Goal: Task Accomplishment & Management: Use online tool/utility

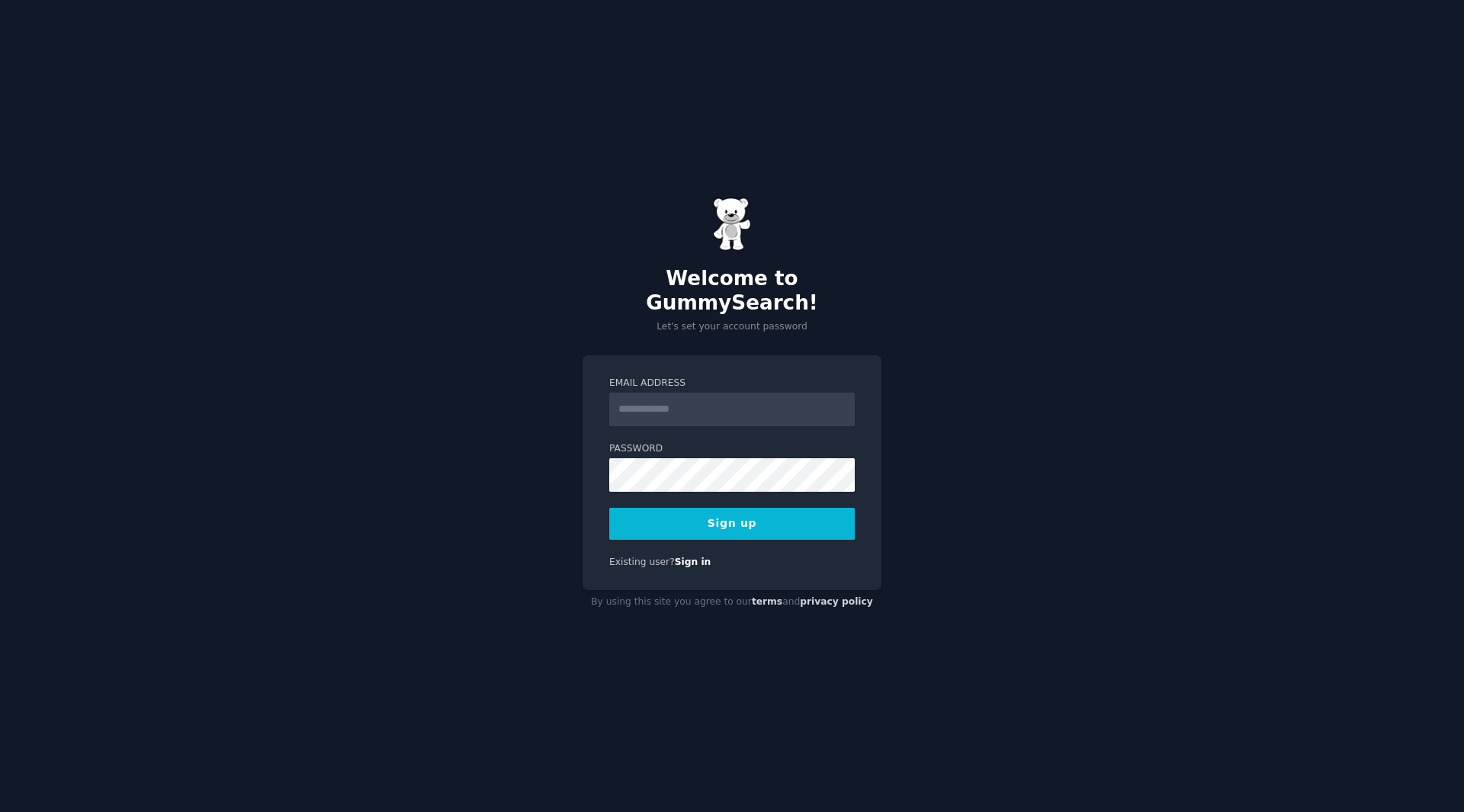
click at [640, 400] on input "Email Address" at bounding box center [732, 409] width 246 height 34
type input "**********"
click at [757, 511] on button "Sign up" at bounding box center [732, 523] width 246 height 32
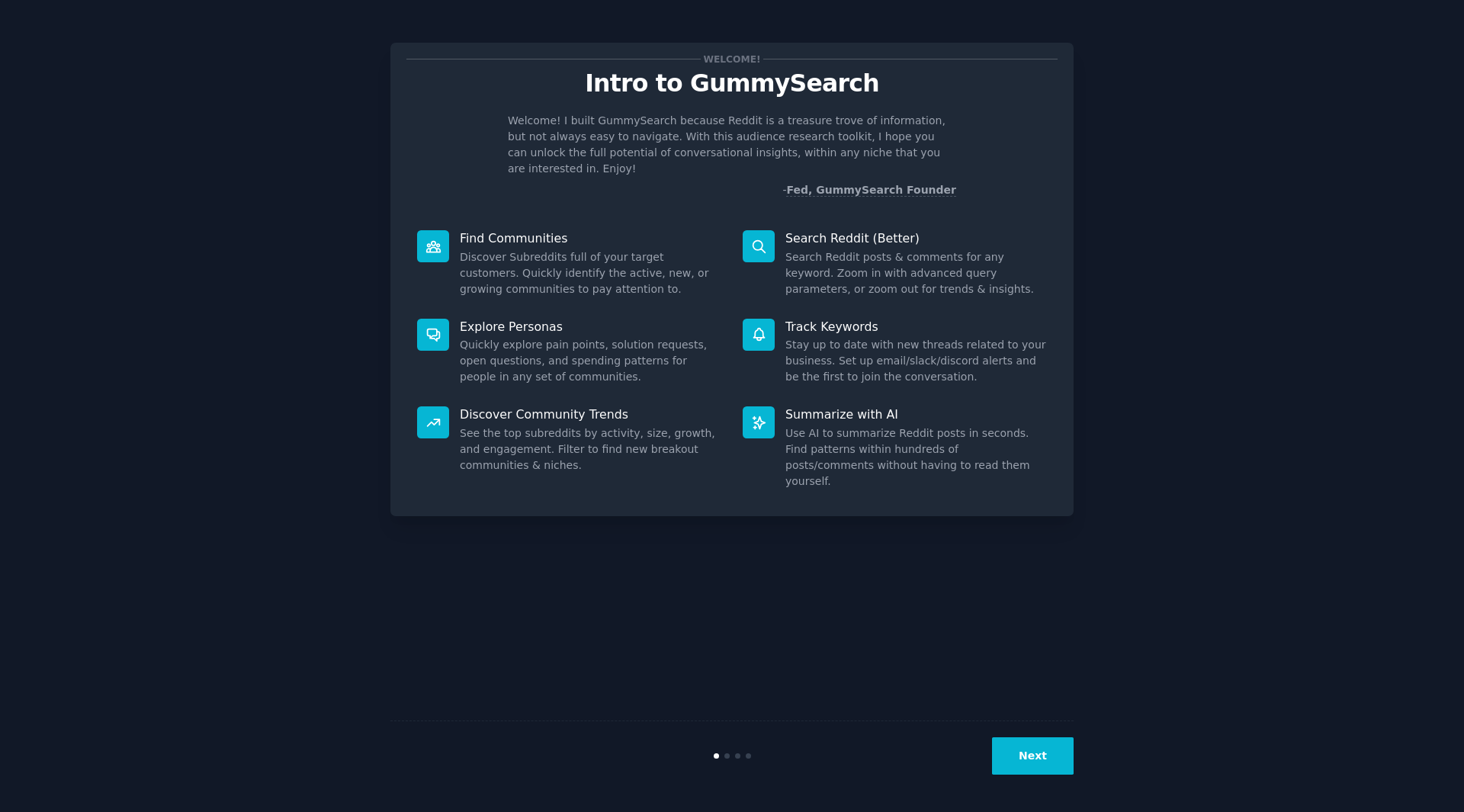
click at [1057, 763] on button "Next" at bounding box center [1032, 756] width 81 height 37
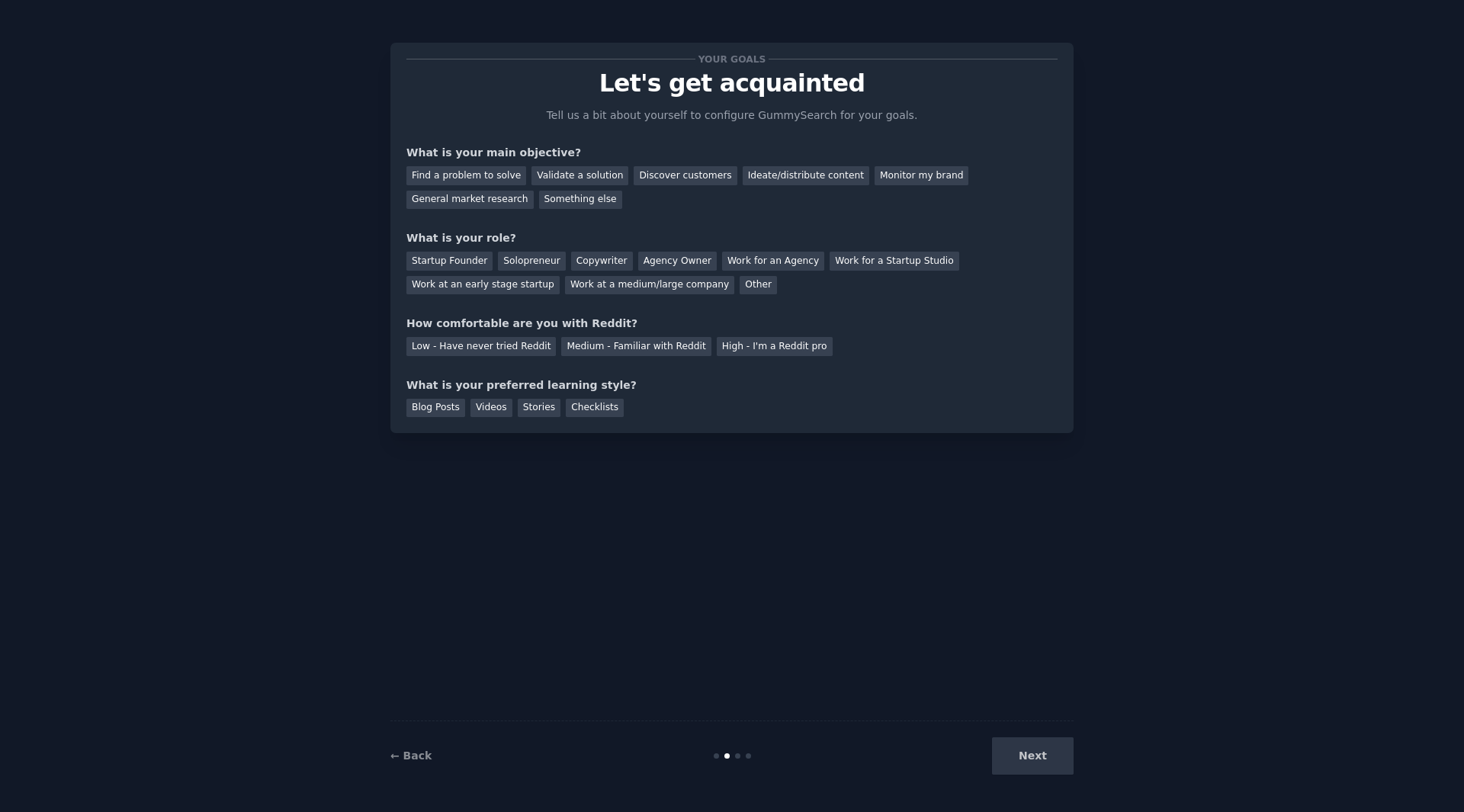
click at [1057, 763] on div "Next" at bounding box center [960, 756] width 228 height 37
click at [498, 173] on div "Find a problem to solve" at bounding box center [466, 176] width 120 height 19
click at [453, 257] on div "Startup Founder" at bounding box center [450, 261] width 86 height 19
click at [561, 346] on div "Medium - Familiar with Reddit" at bounding box center [636, 347] width 150 height 19
click at [440, 409] on div "Blog Posts" at bounding box center [436, 408] width 59 height 19
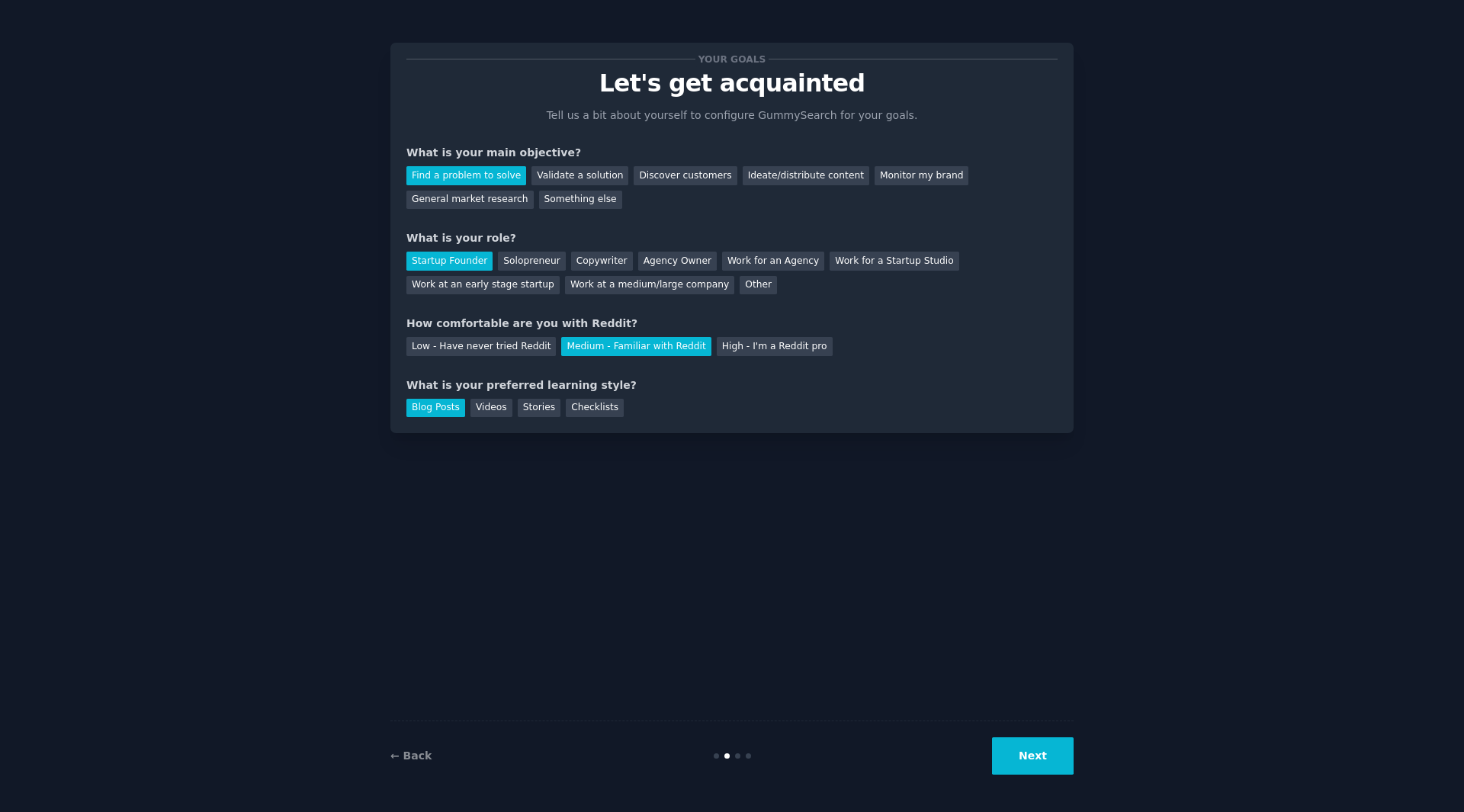
click at [1041, 762] on button "Next" at bounding box center [1032, 756] width 81 height 37
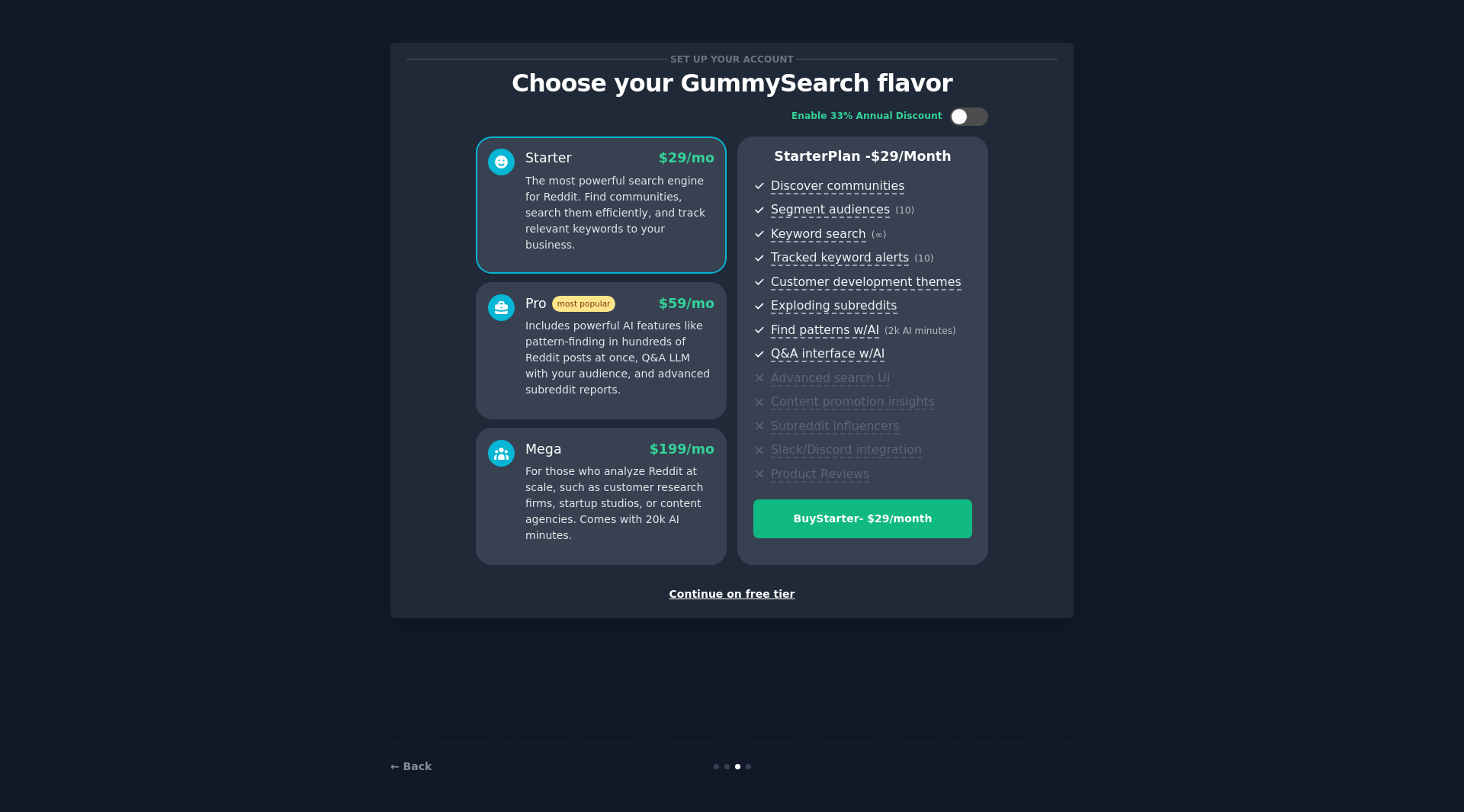
click at [763, 593] on div "Continue on free tier" at bounding box center [732, 593] width 652 height 16
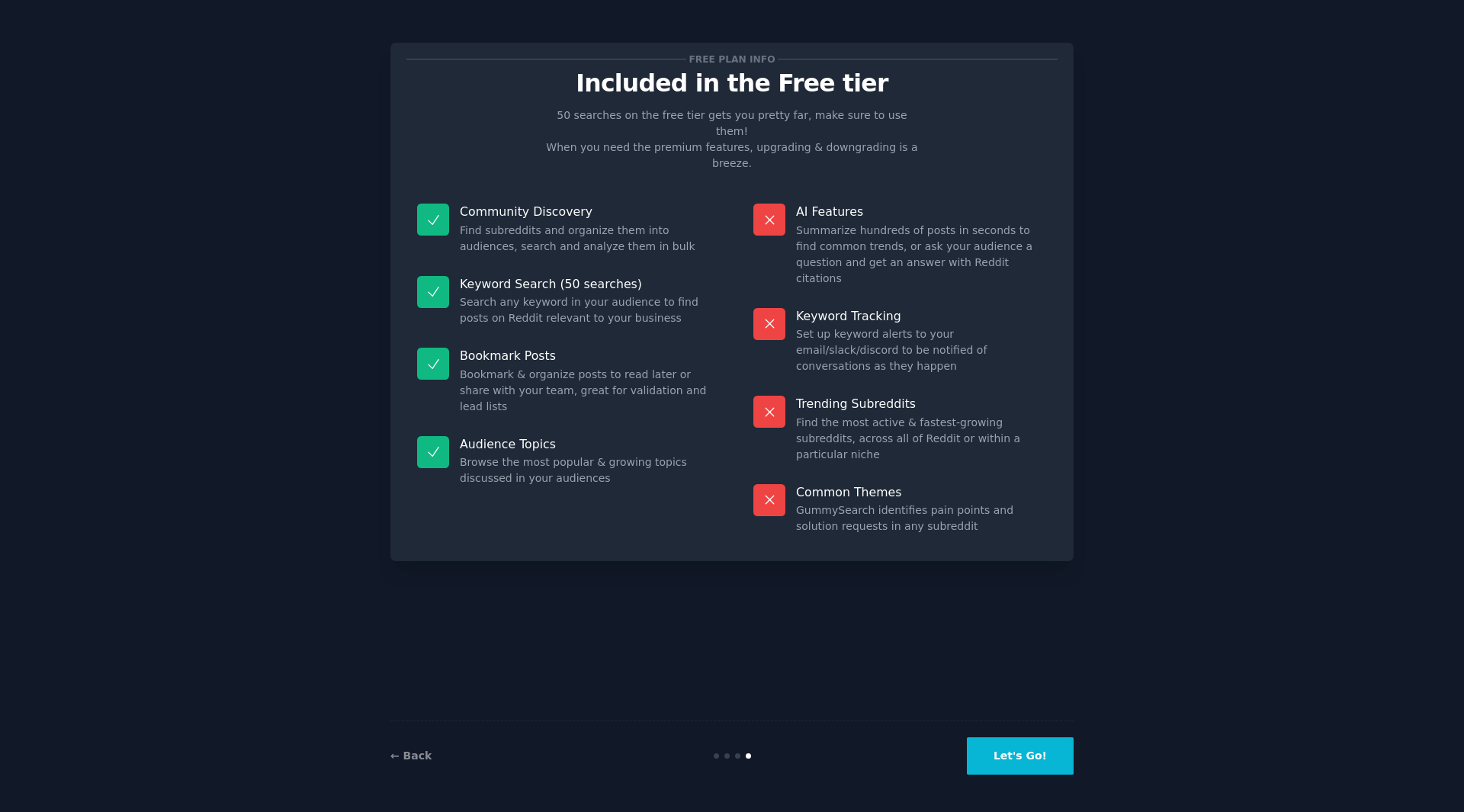
click at [1049, 755] on button "Let's Go!" at bounding box center [1020, 756] width 107 height 37
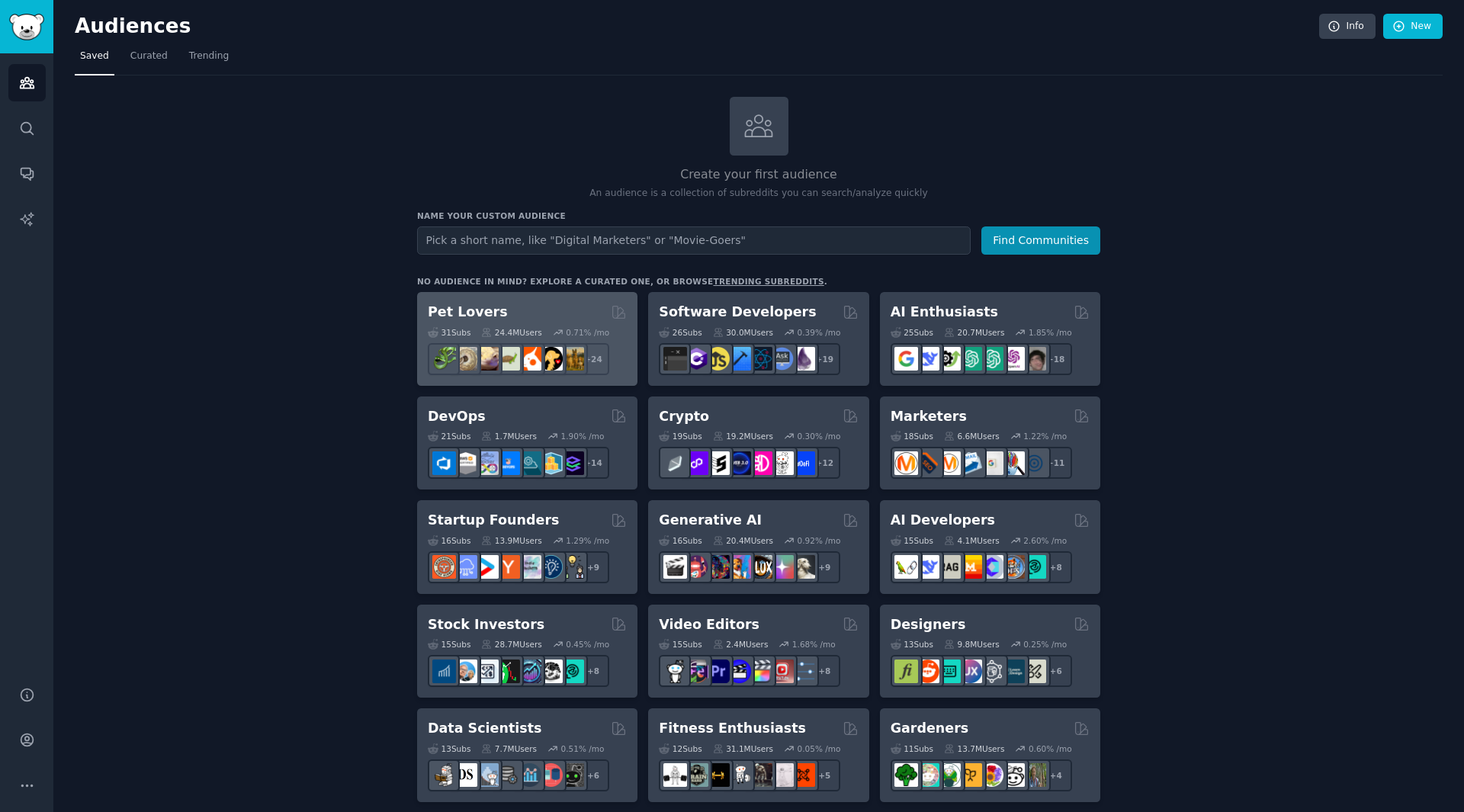
click at [556, 304] on div "Pet Lovers" at bounding box center [527, 312] width 199 height 19
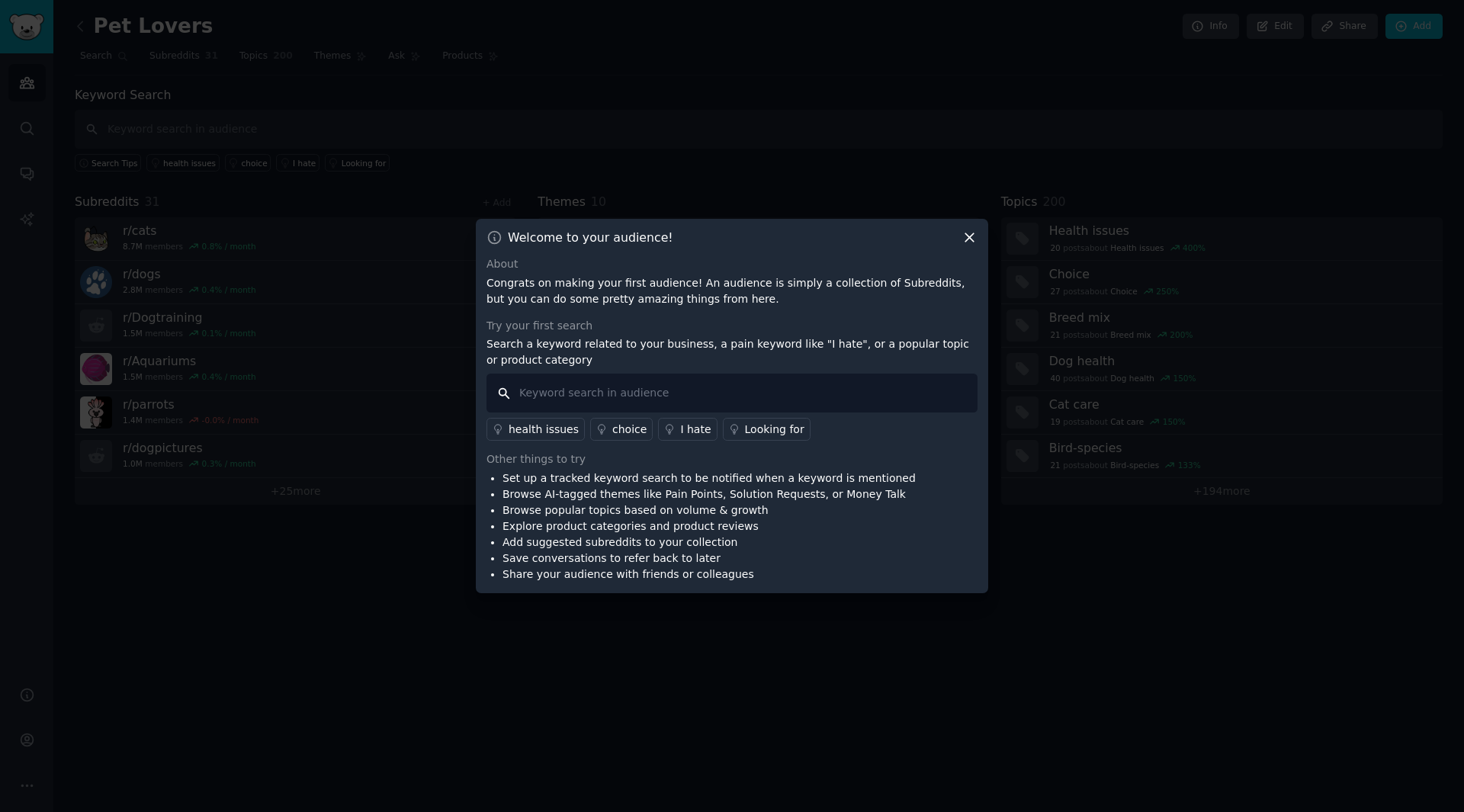
click at [762, 393] on input "text" at bounding box center [731, 393] width 491 height 39
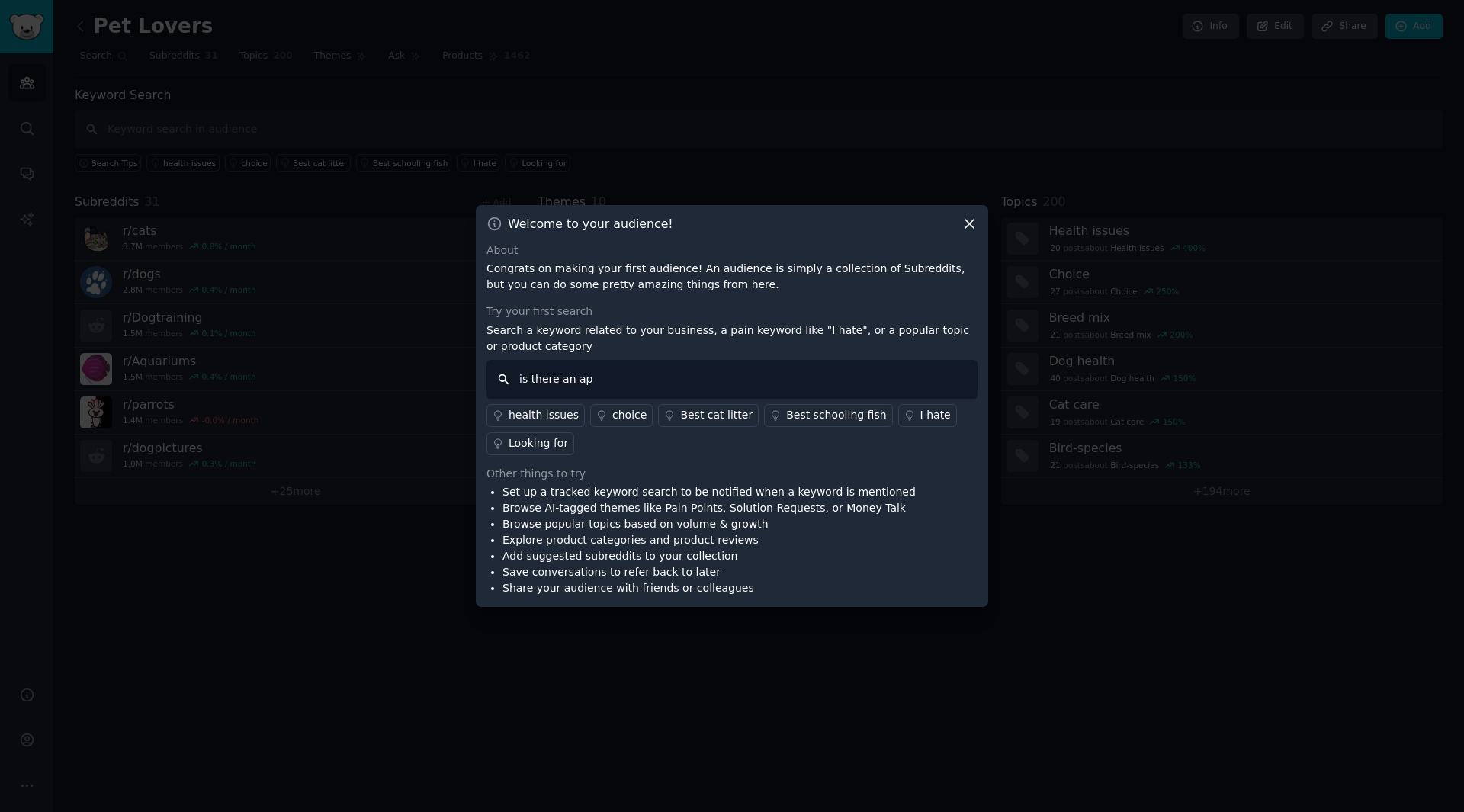
type input "is there an app"
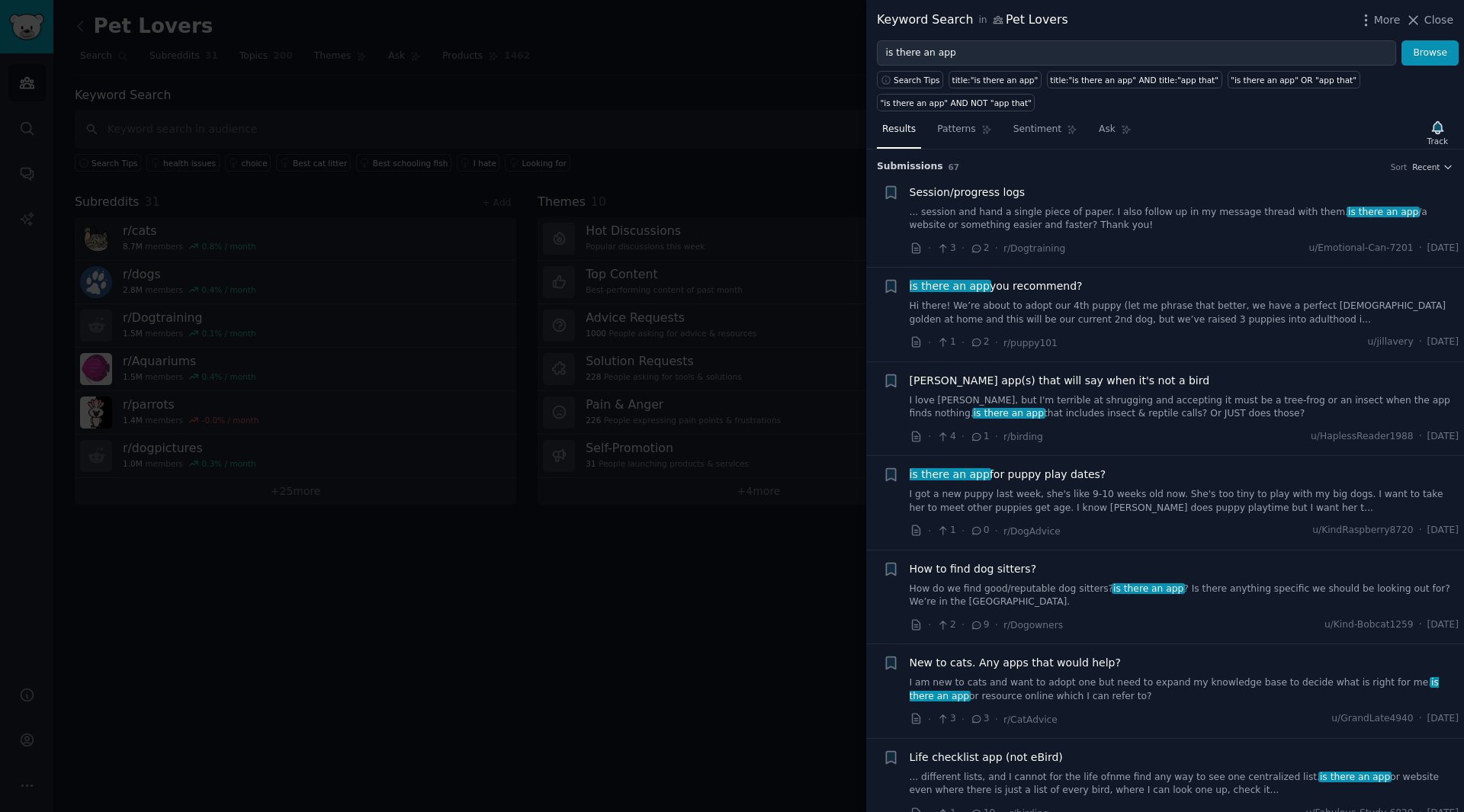
click at [726, 494] on div at bounding box center [732, 406] width 1464 height 812
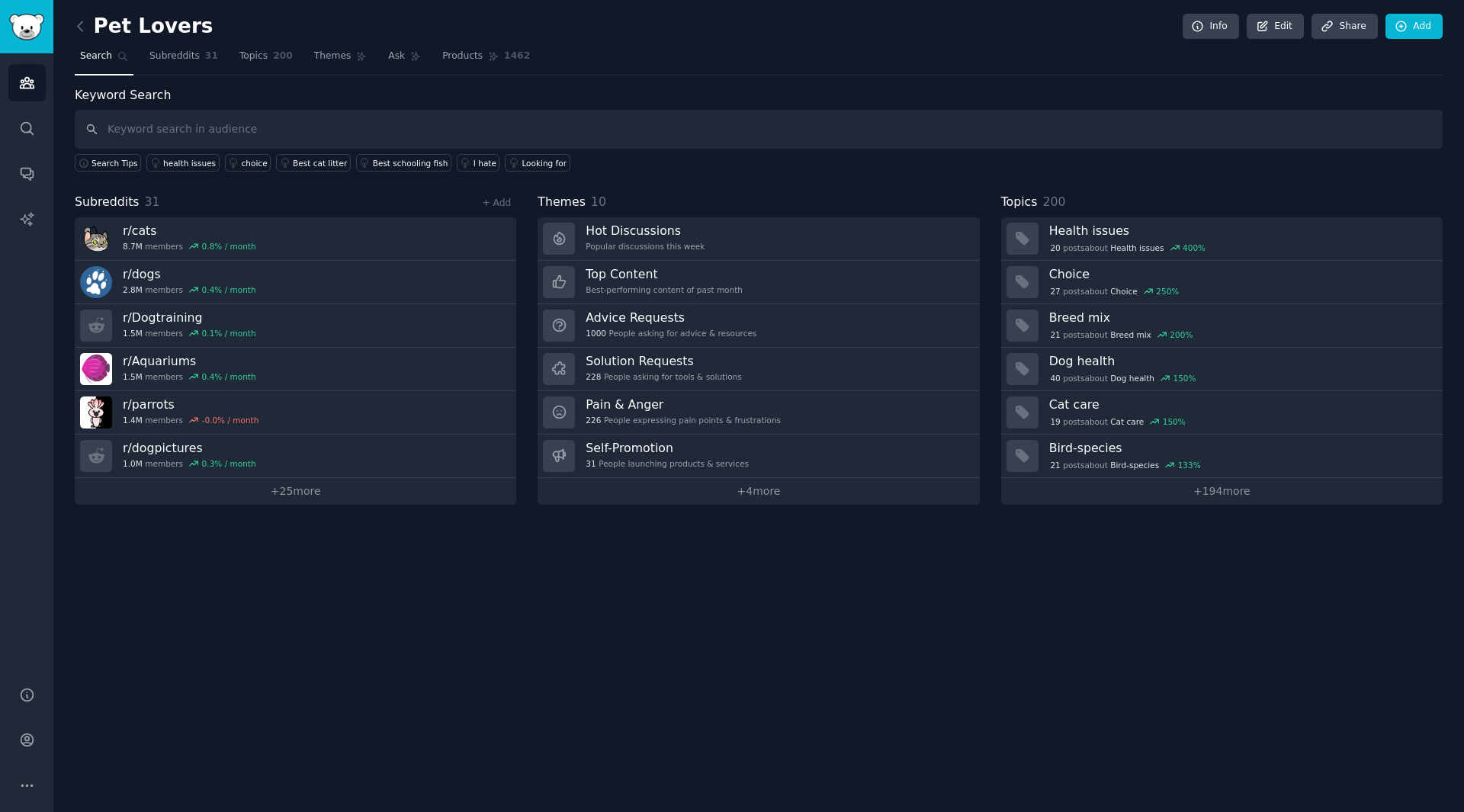
click at [86, 35] on link at bounding box center [84, 26] width 19 height 24
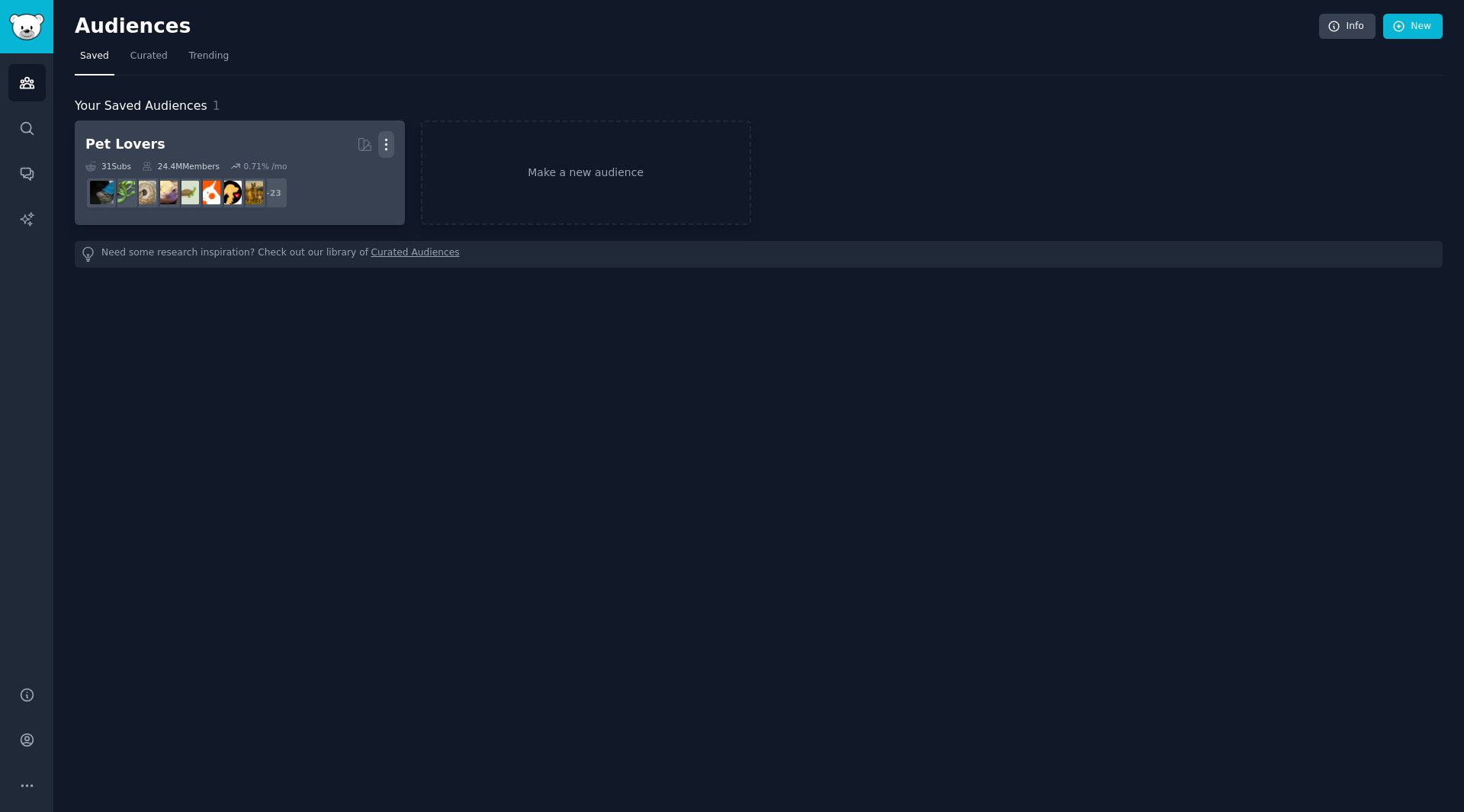
click at [389, 141] on icon "button" at bounding box center [386, 144] width 16 height 16
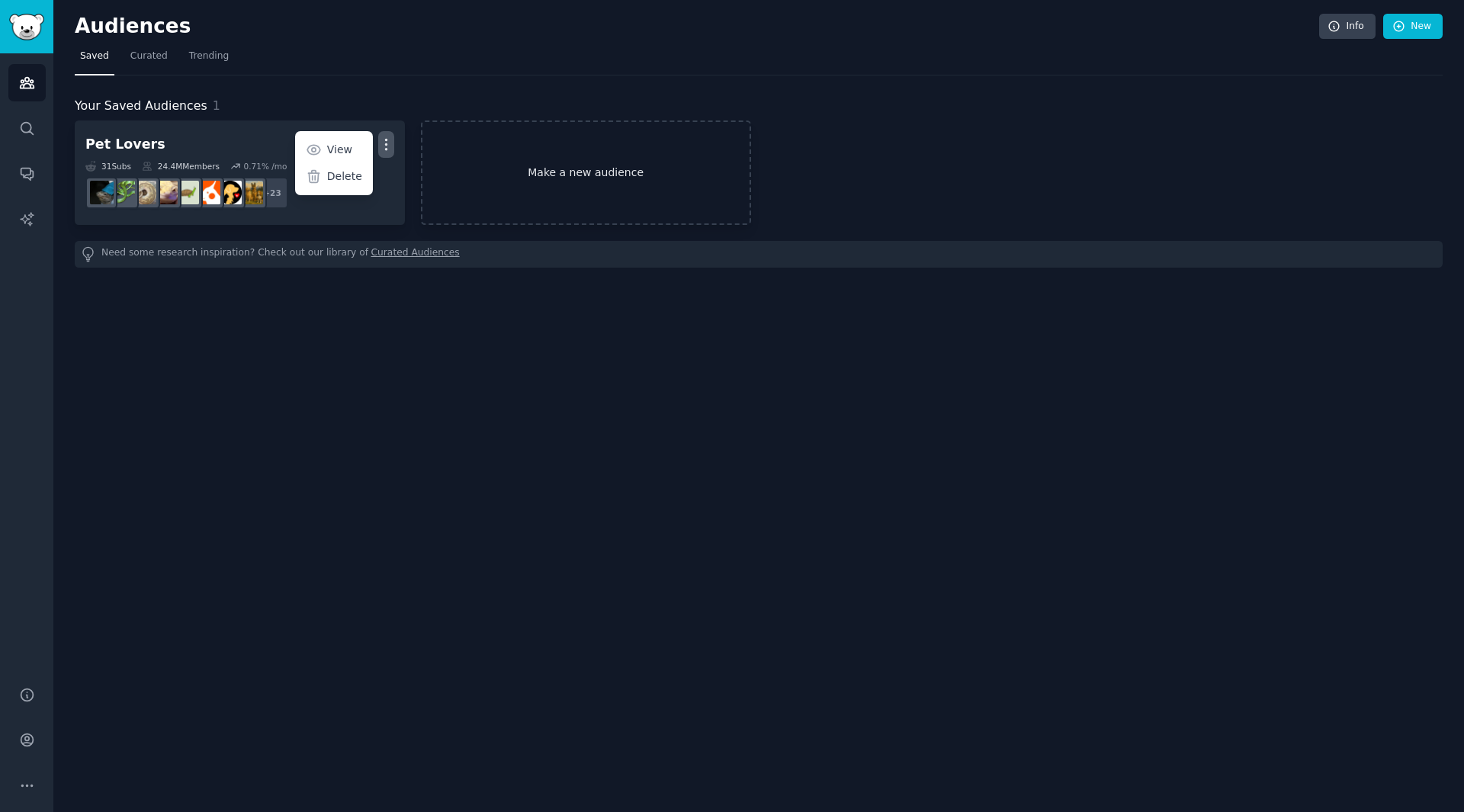
click at [478, 142] on link "Make a new audience" at bounding box center [585, 173] width 330 height 105
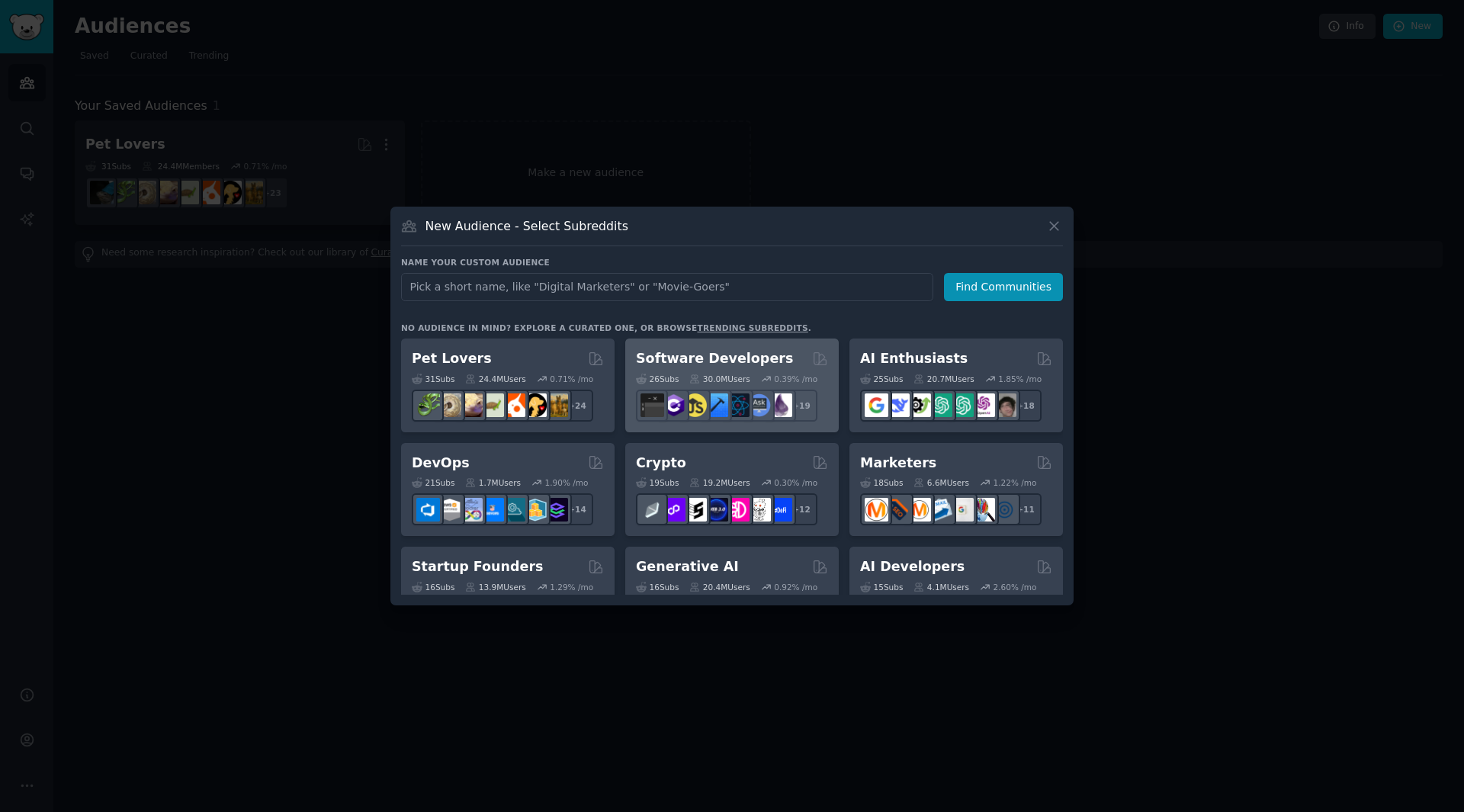
click at [762, 353] on div "Software Developers" at bounding box center [732, 359] width 193 height 19
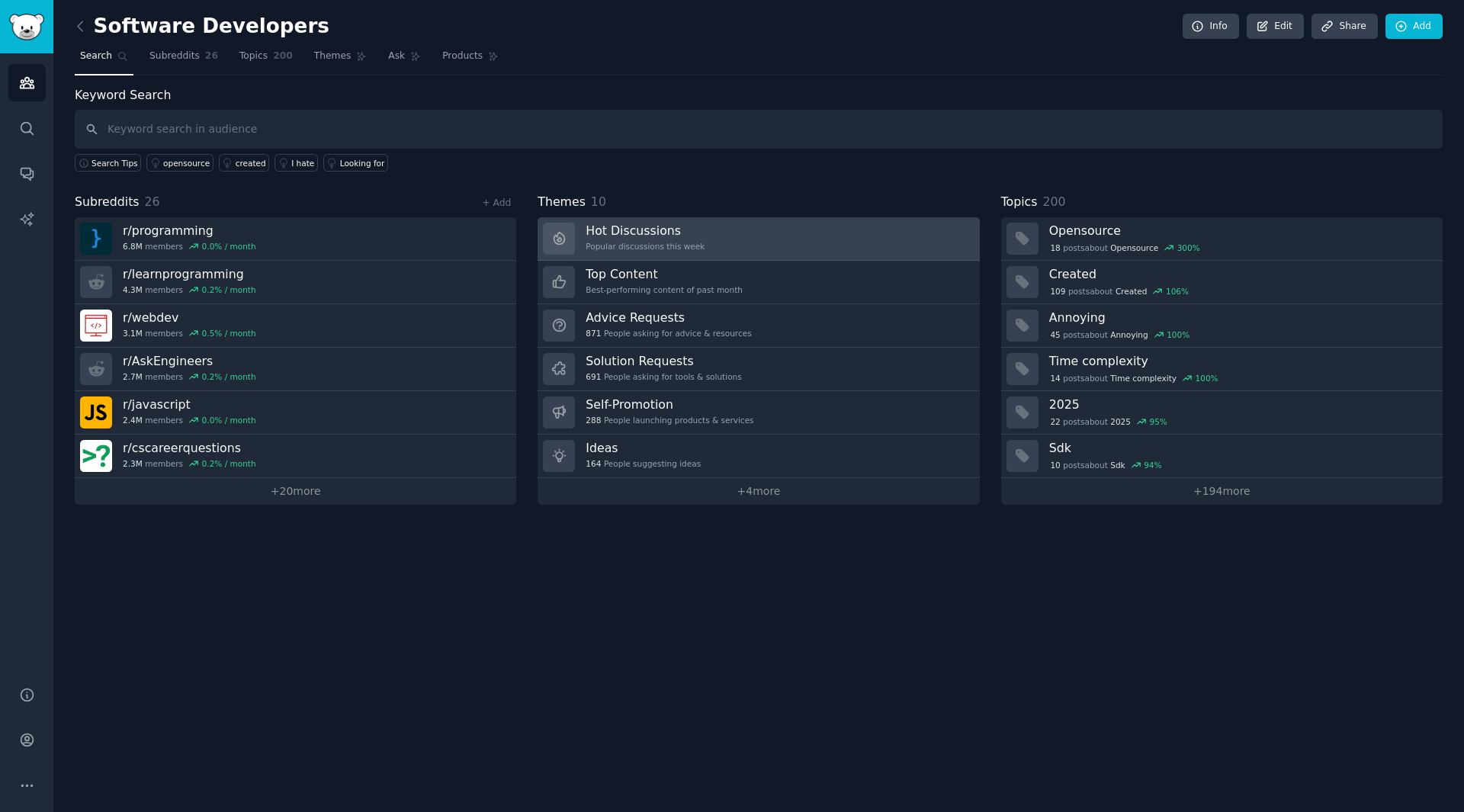
click at [668, 226] on h3 "Hot Discussions" at bounding box center [644, 230] width 119 height 16
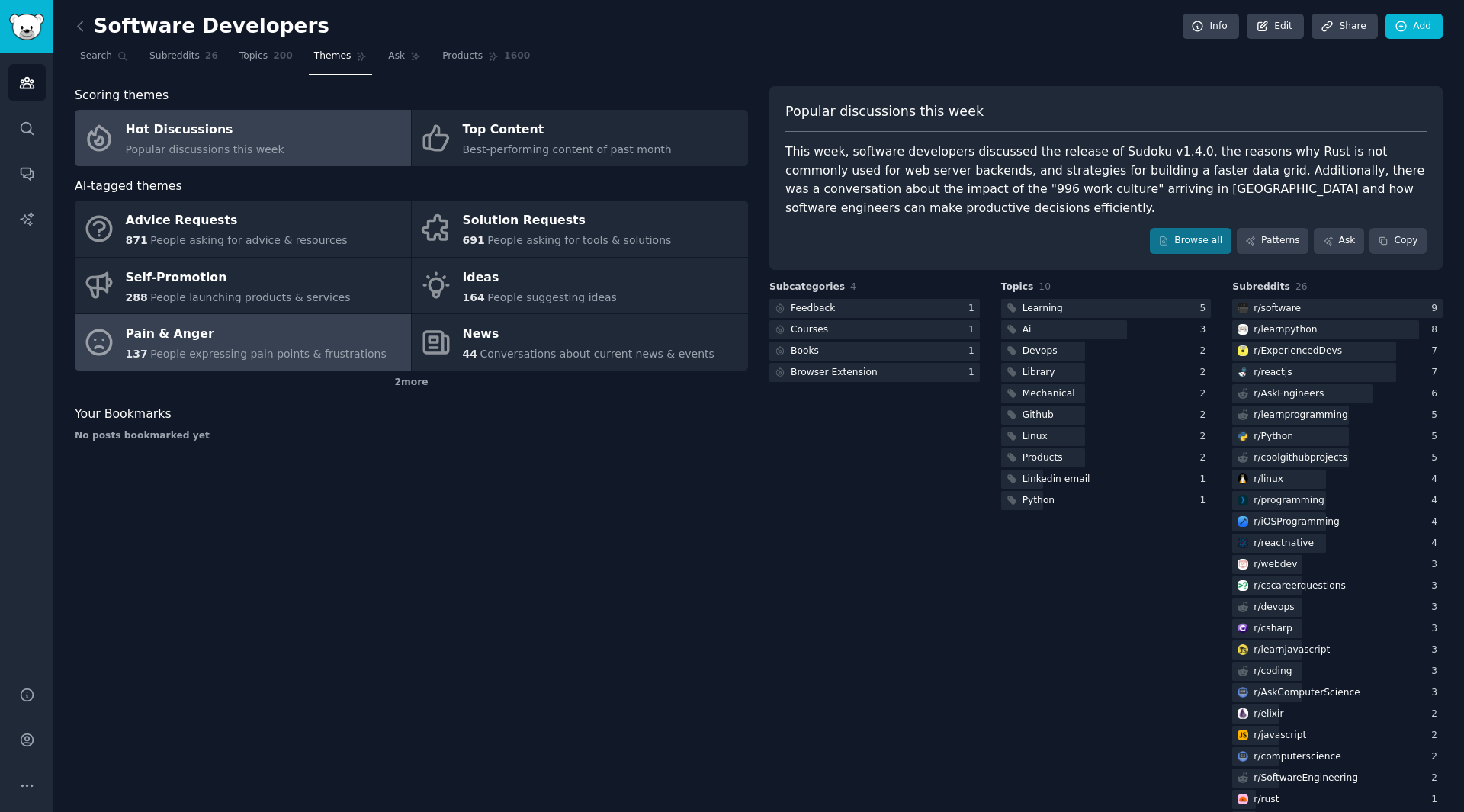
click at [295, 349] on span "People expressing pain points & frustrations" at bounding box center [268, 353] width 237 height 12
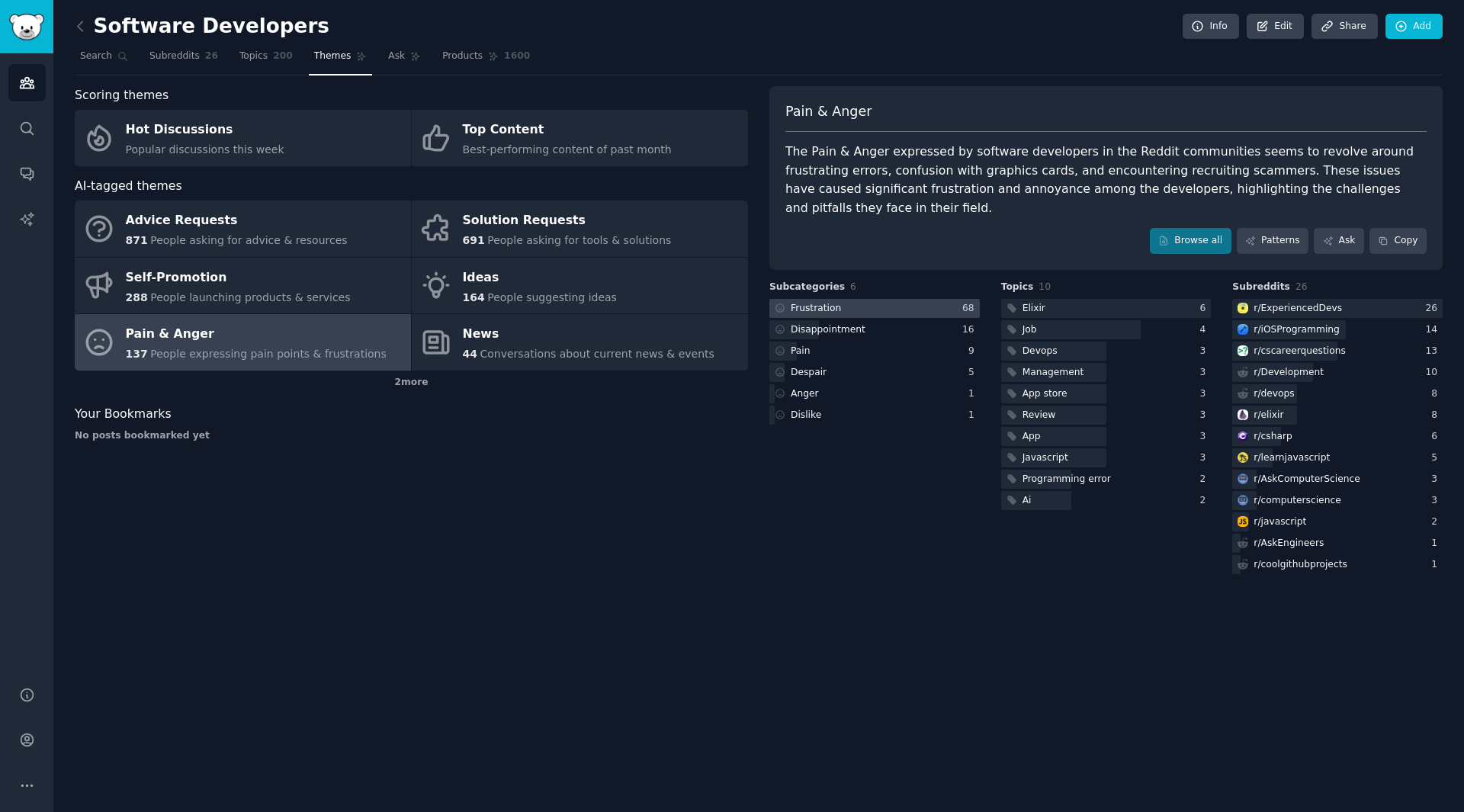
click at [806, 302] on div "Frustration" at bounding box center [816, 308] width 50 height 14
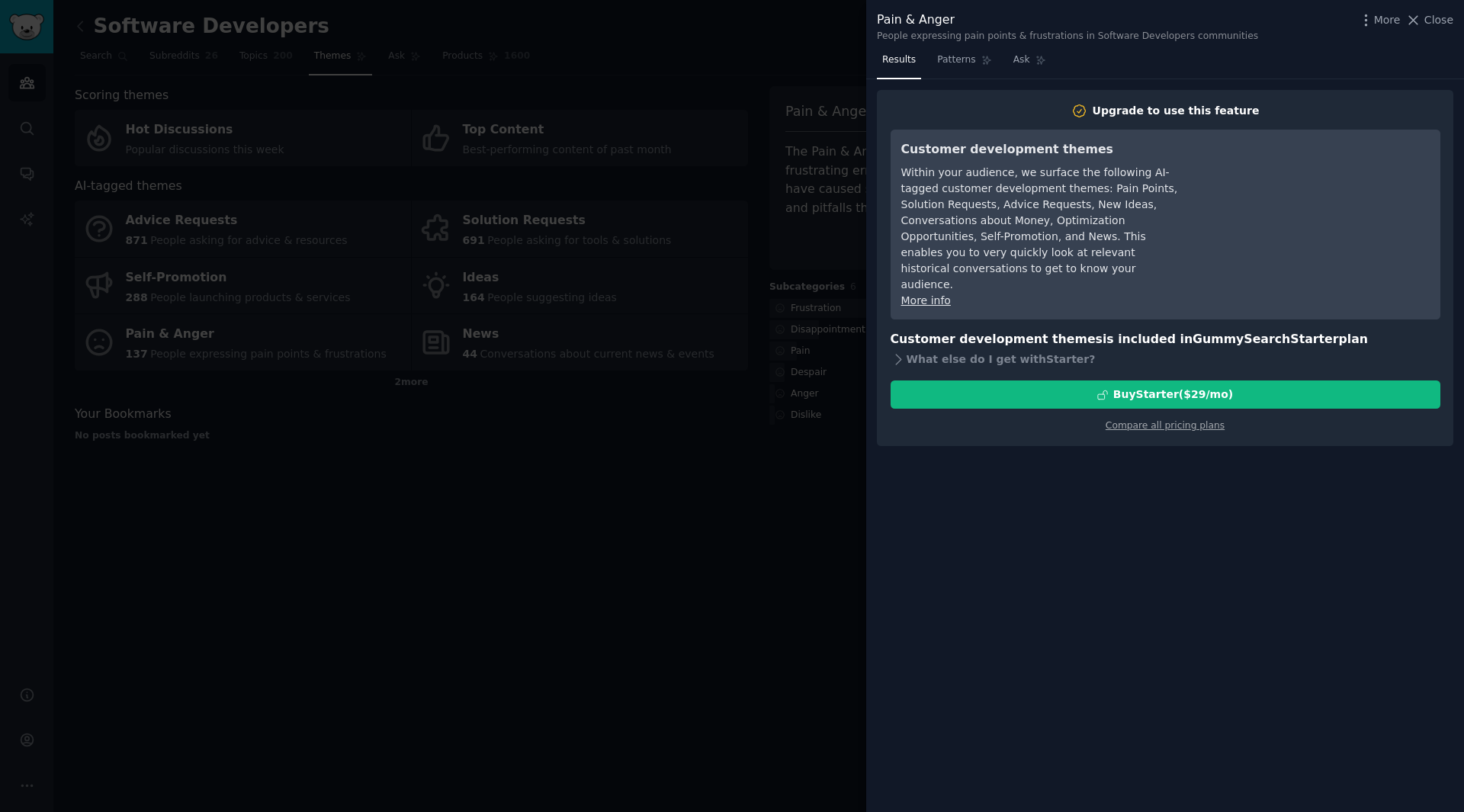
click at [830, 435] on div at bounding box center [732, 406] width 1464 height 812
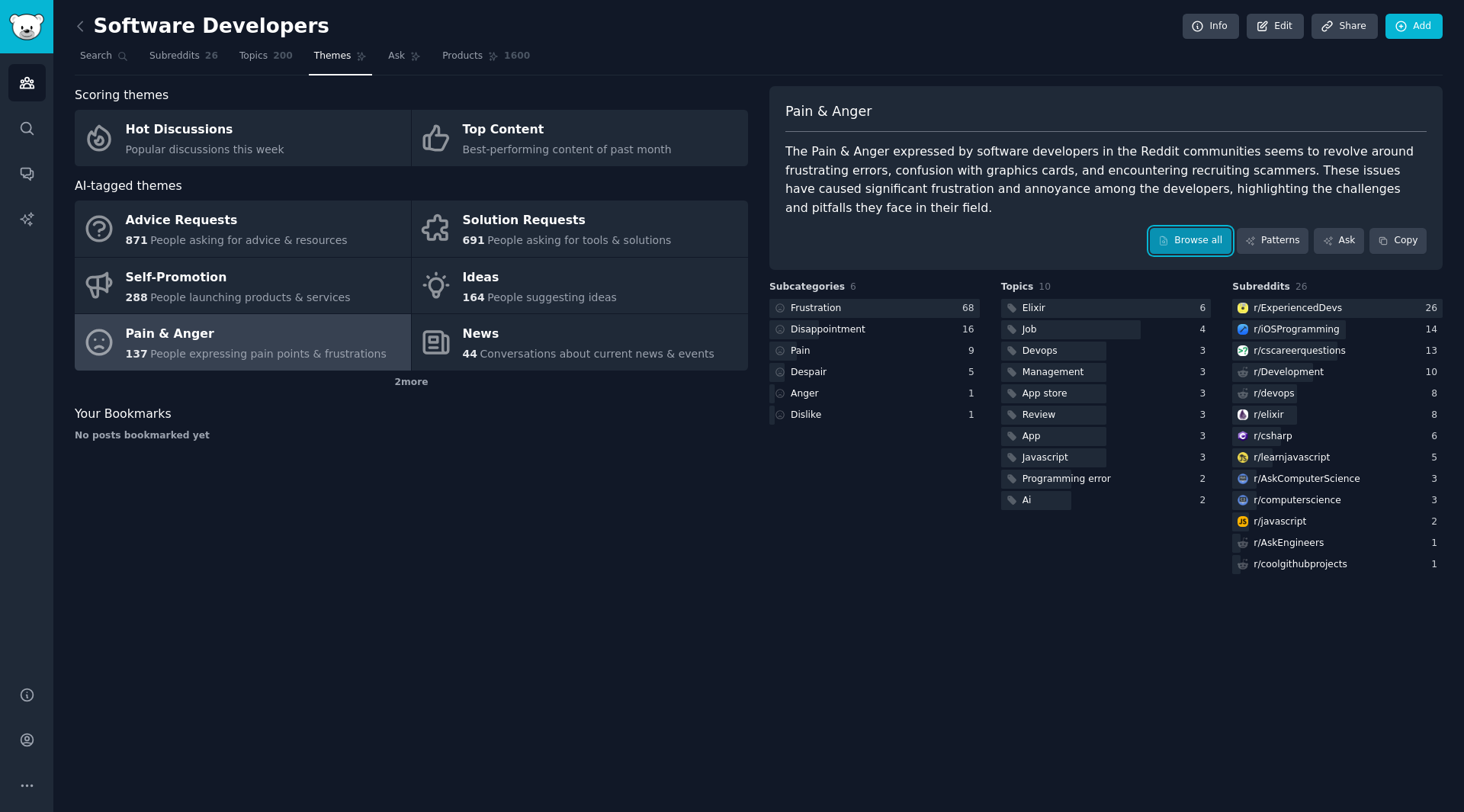
click at [1222, 228] on link "Browse all" at bounding box center [1190, 241] width 81 height 26
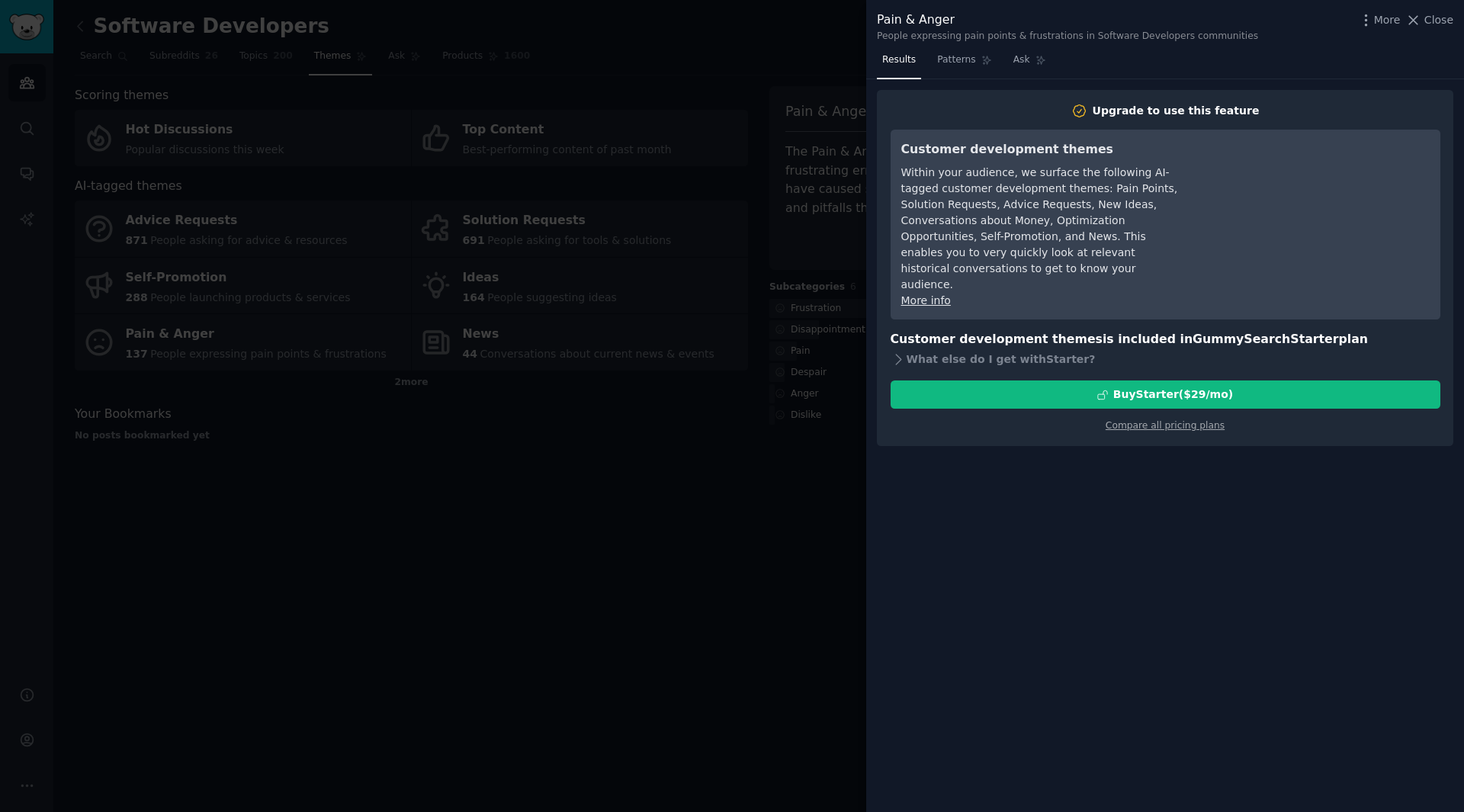
click at [712, 598] on div at bounding box center [732, 406] width 1464 height 812
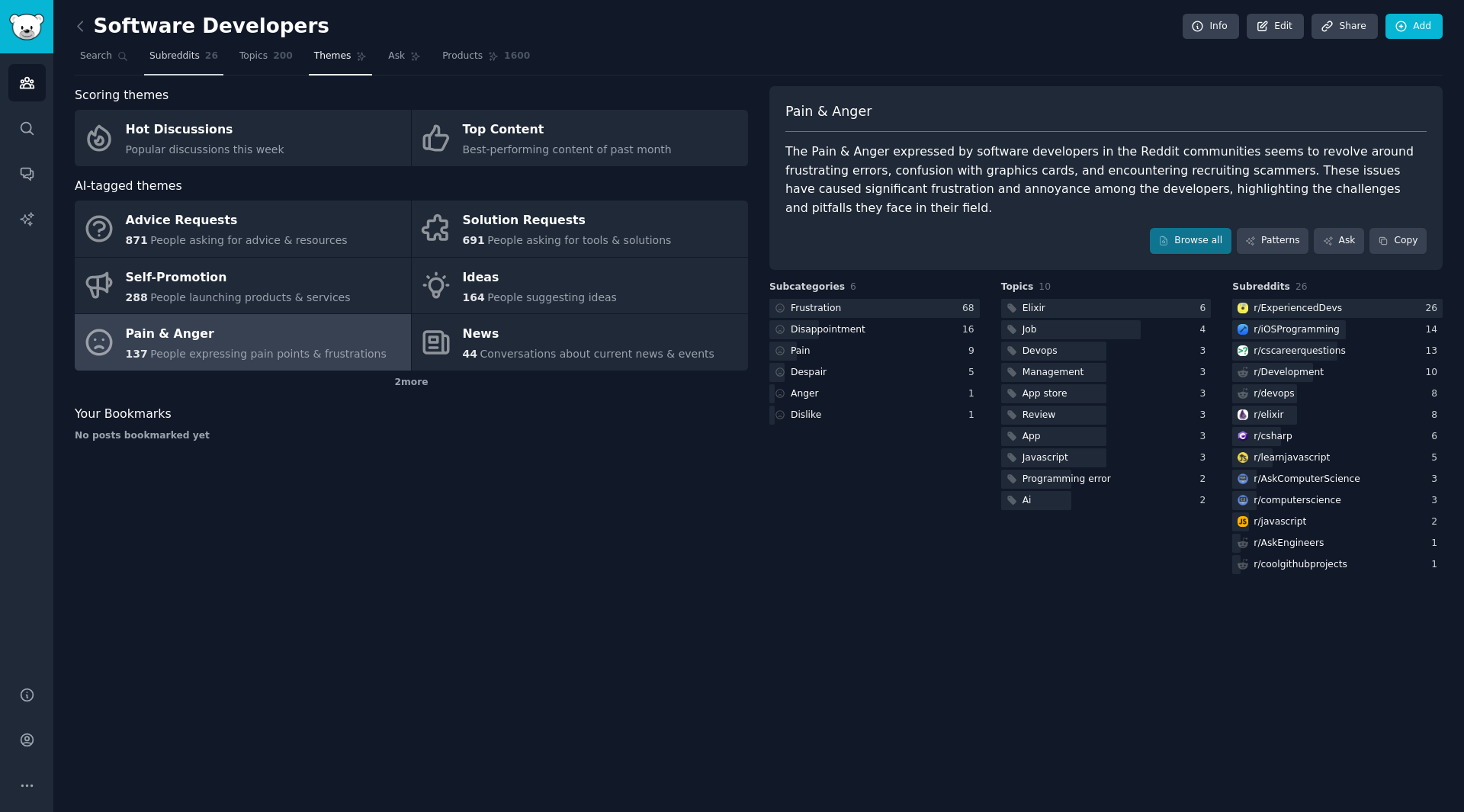
click at [162, 60] on span "Subreddits" at bounding box center [175, 56] width 50 height 14
